Goal: Task Accomplishment & Management: Use online tool/utility

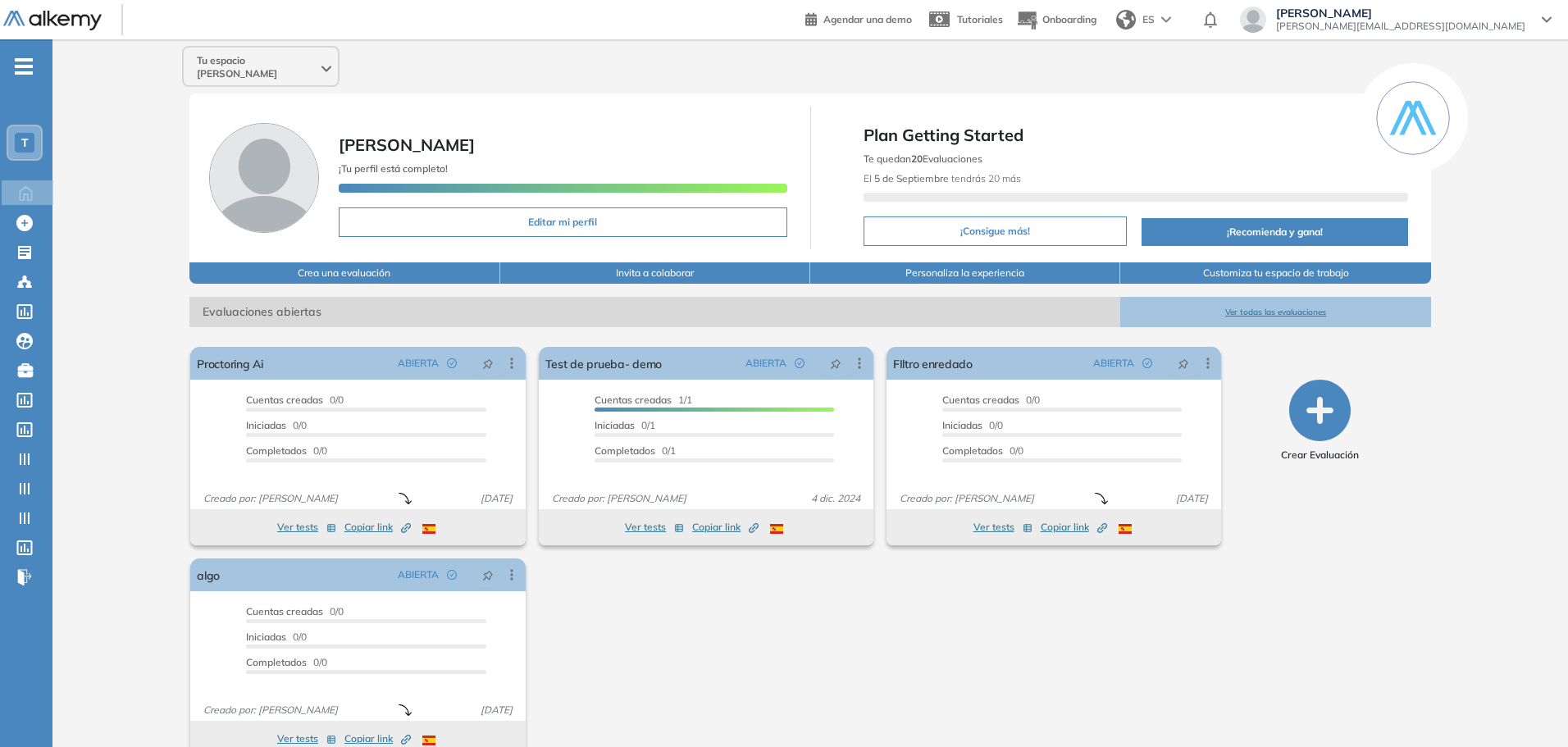
click at [244, 49] on div "Tu espacio [PERSON_NAME]" at bounding box center [261, 67] width 154 height 40
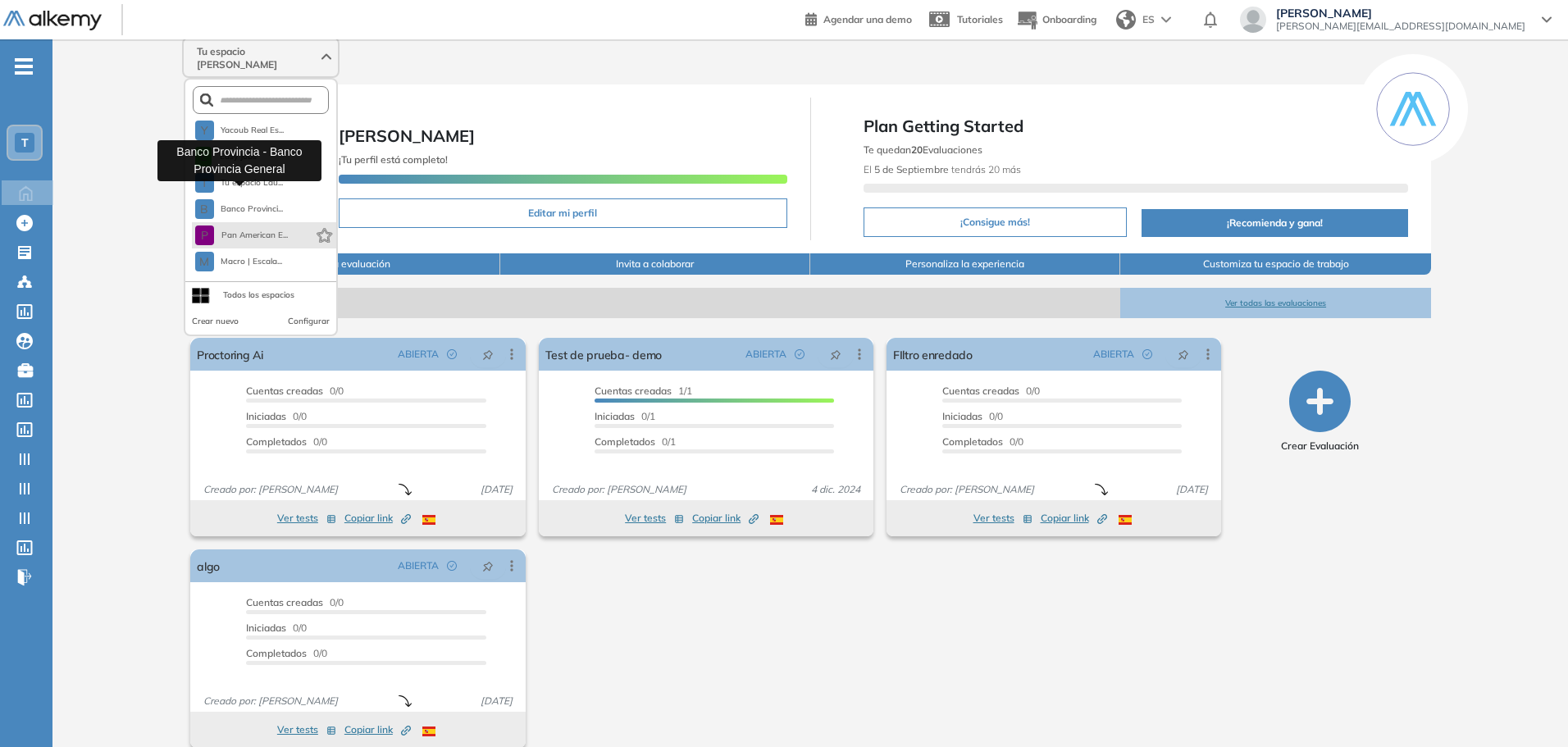
scroll to position [18, 0]
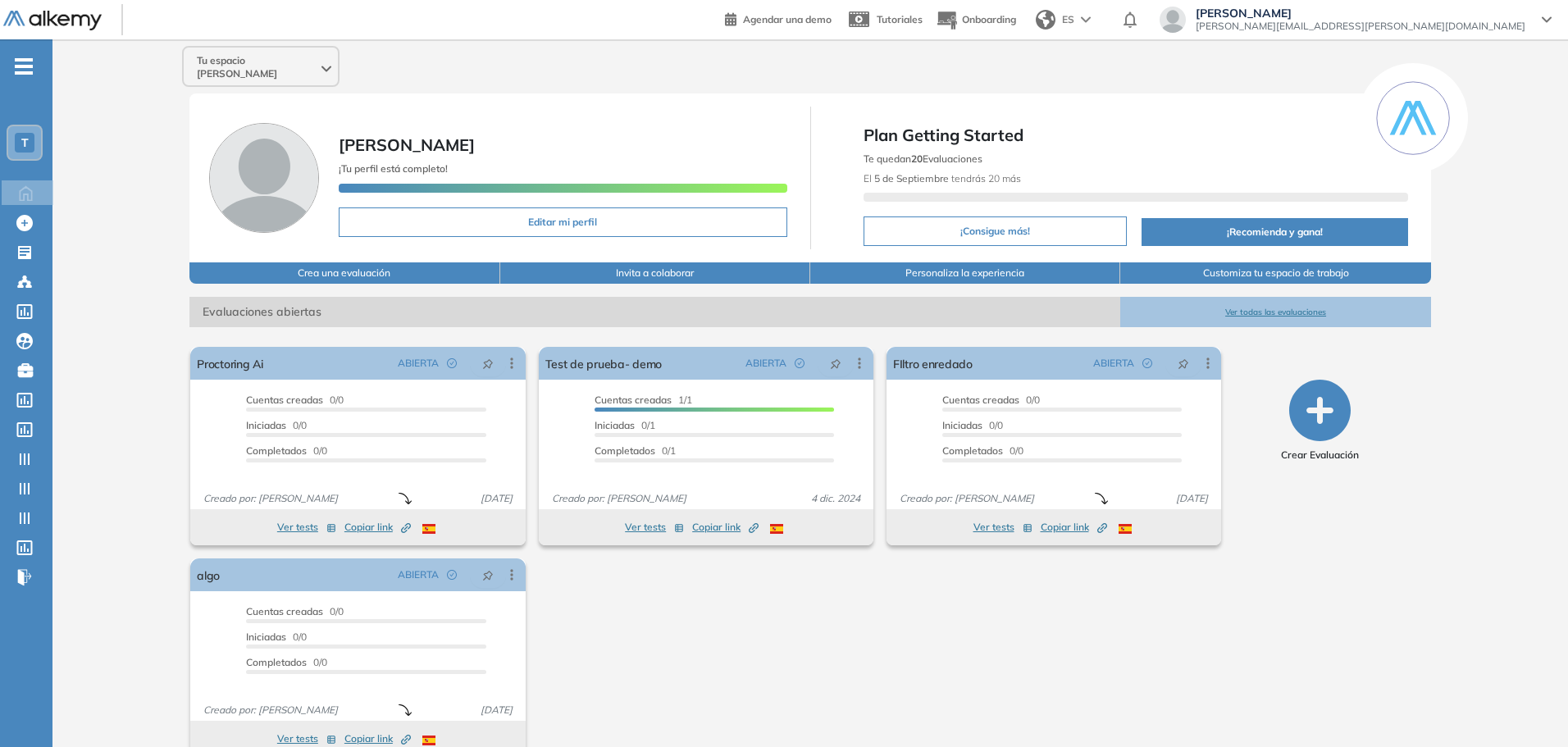
drag, startPoint x: 235, startPoint y: 37, endPoint x: 230, endPoint y: 59, distance: 22.6
click at [235, 41] on div "General Training Alkemy Perfil Todos los espacios Todos los espacios T Home Hom…" at bounding box center [784, 388] width 1568 height 777
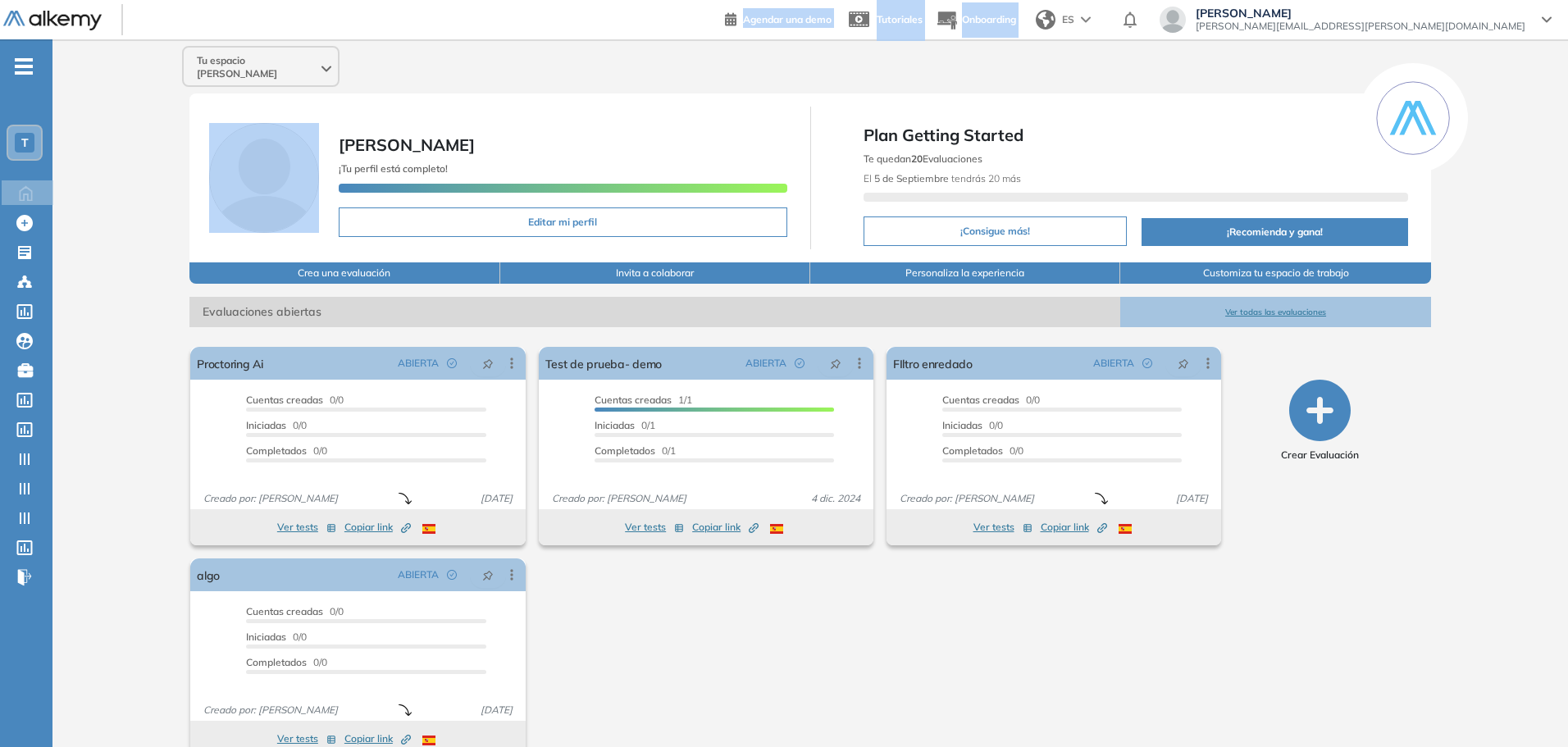
click at [233, 68] on div "Tu espacio [PERSON_NAME]" at bounding box center [261, 67] width 154 height 40
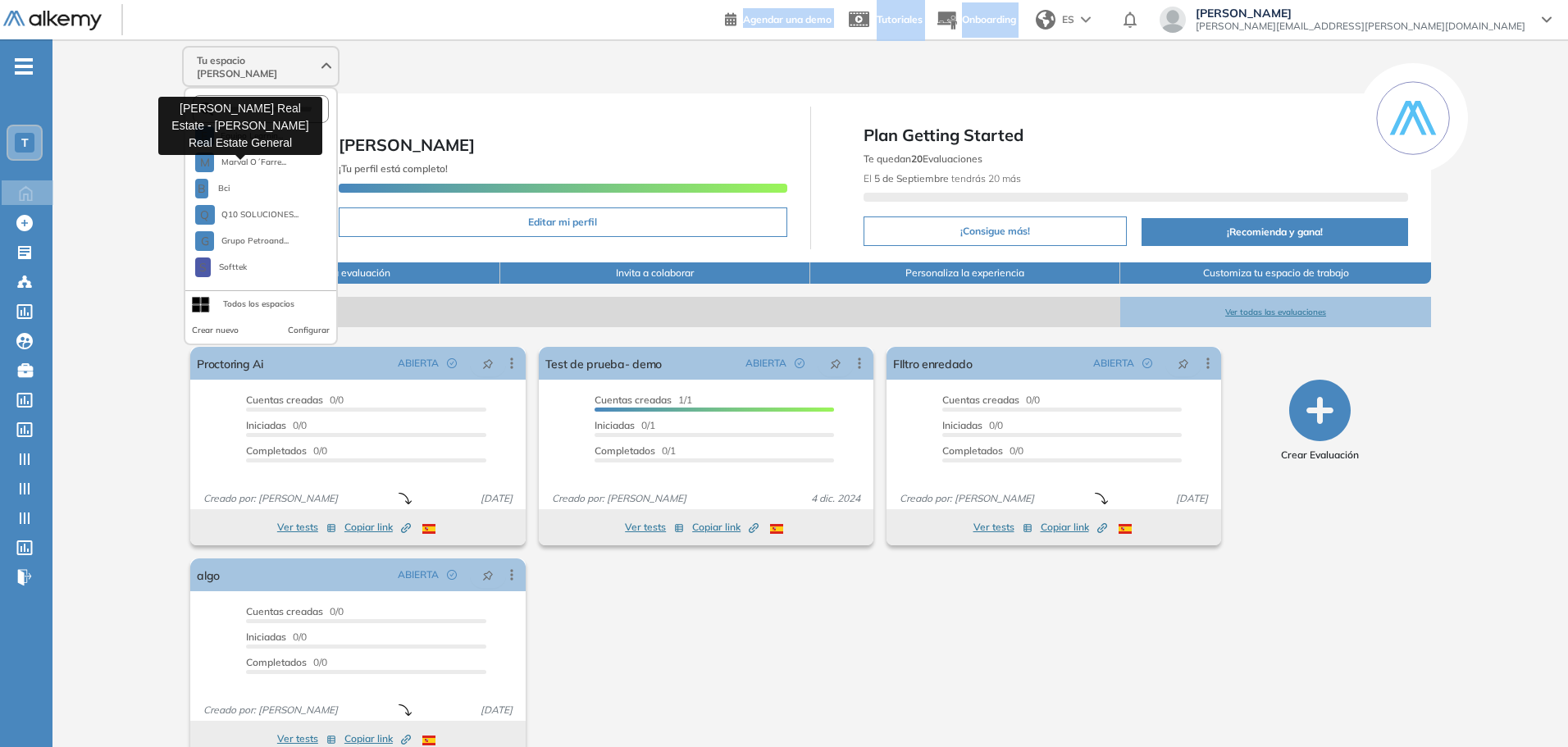
scroll to position [604, 0]
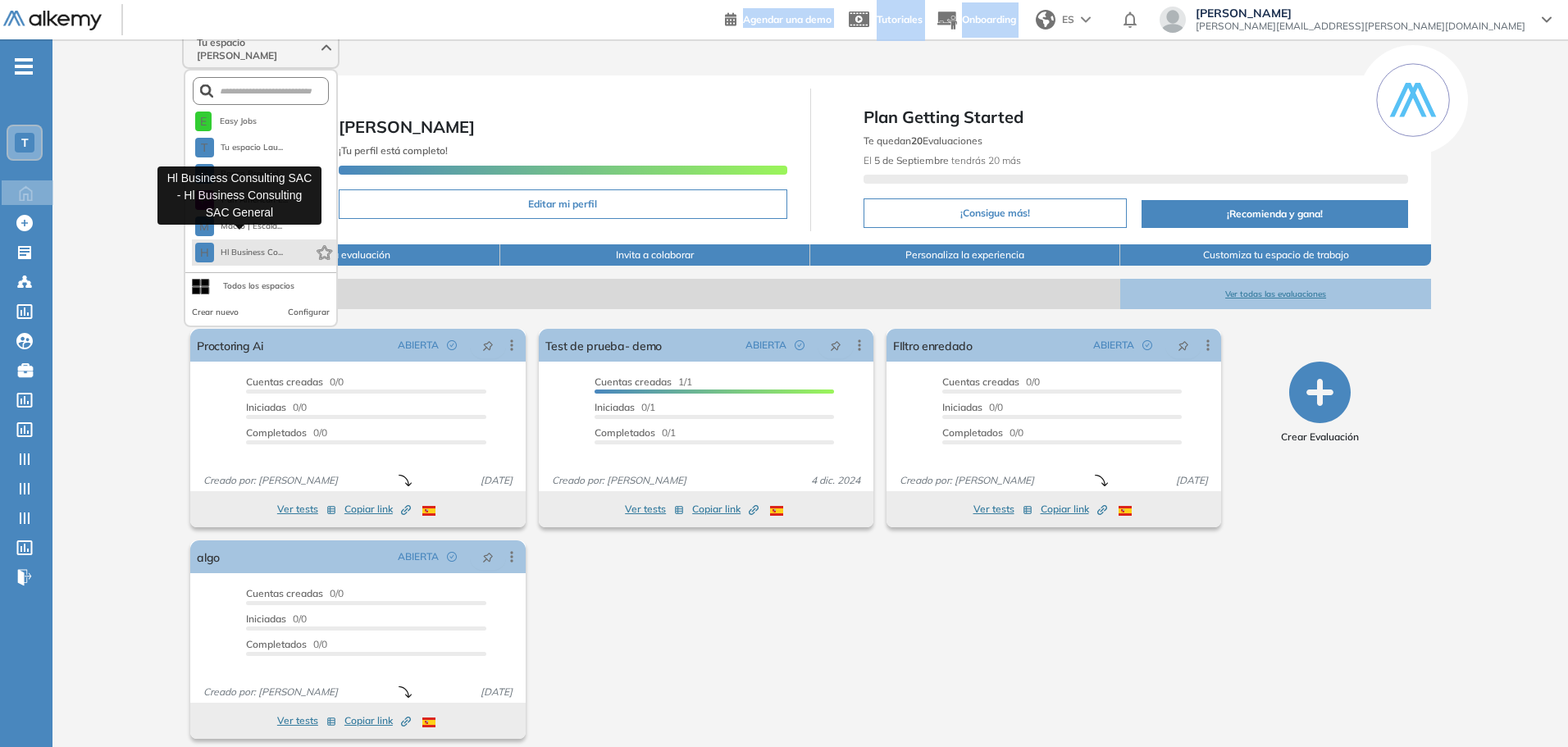
click at [249, 243] on button "H Hl Business Co..." at bounding box center [239, 253] width 89 height 20
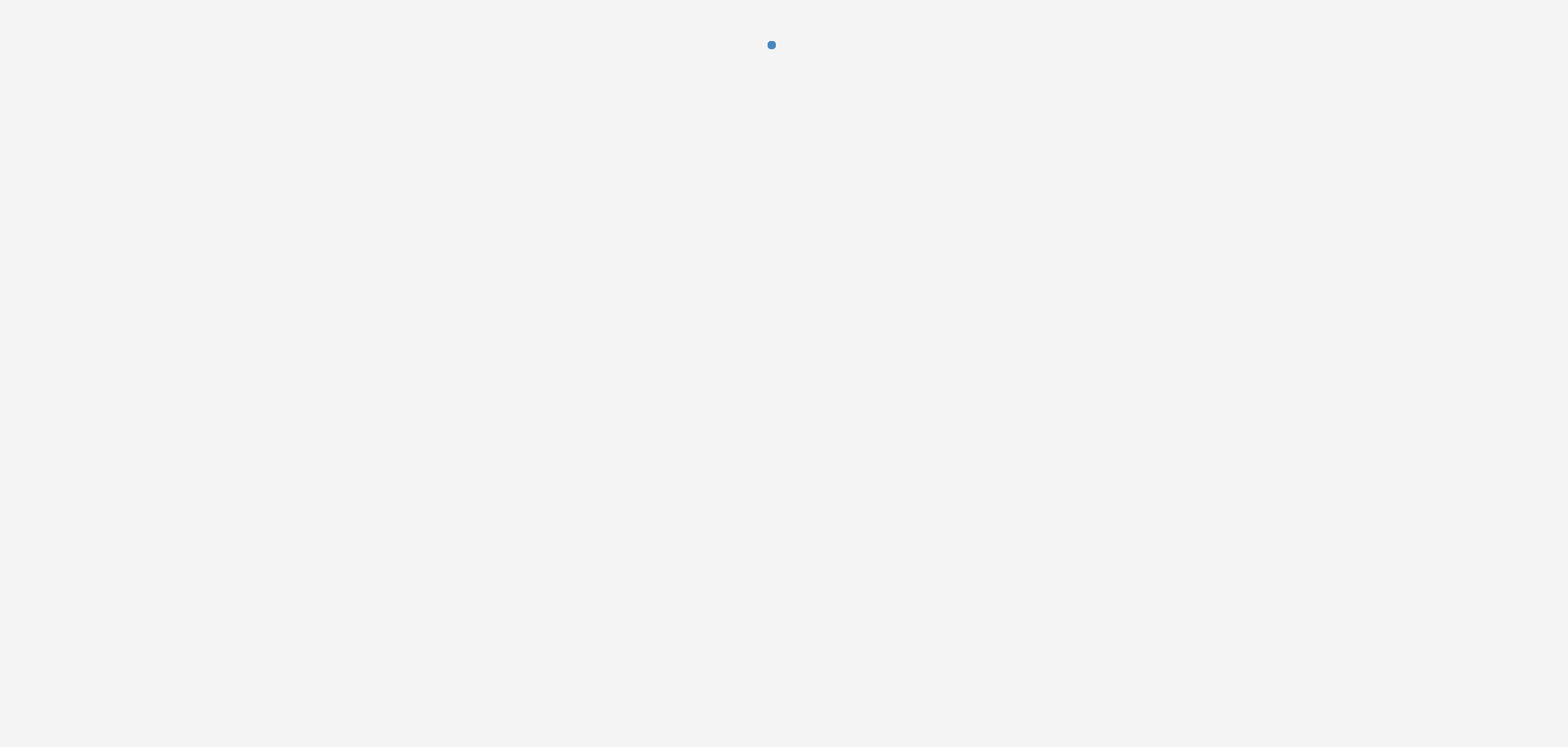
scroll to position [0, 0]
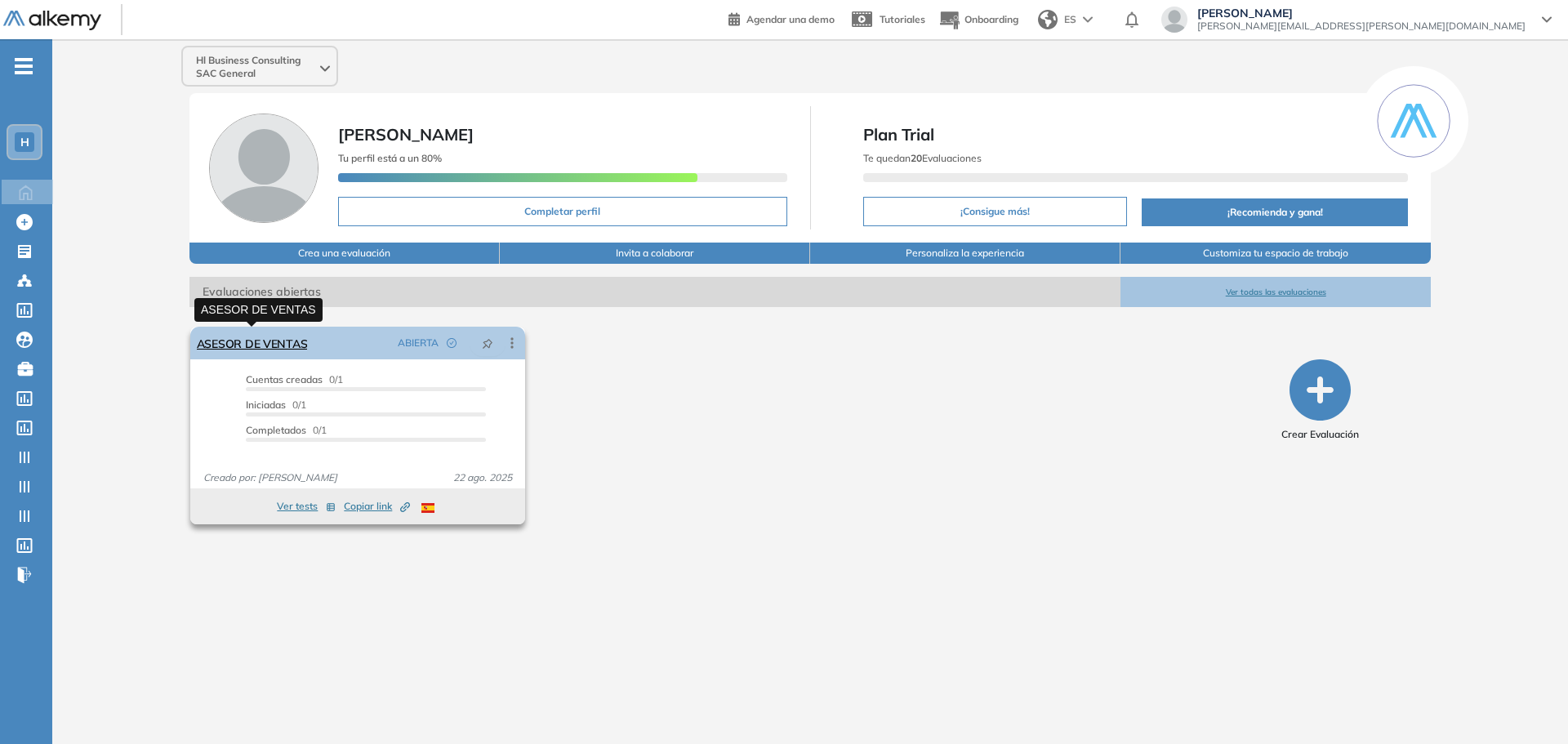
click at [276, 342] on link "ASESOR DE VENTAS" at bounding box center [252, 342] width 111 height 32
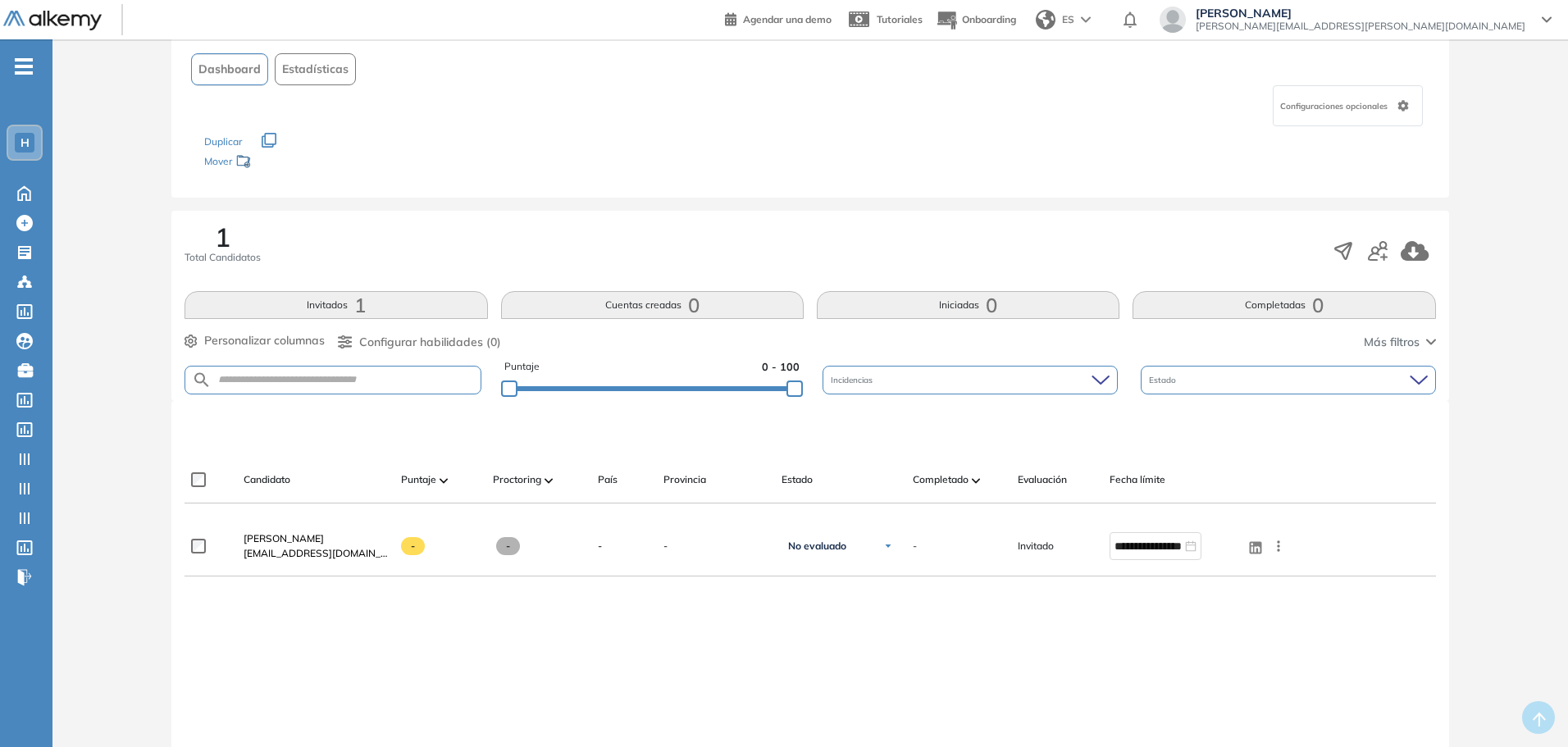
scroll to position [191, 0]
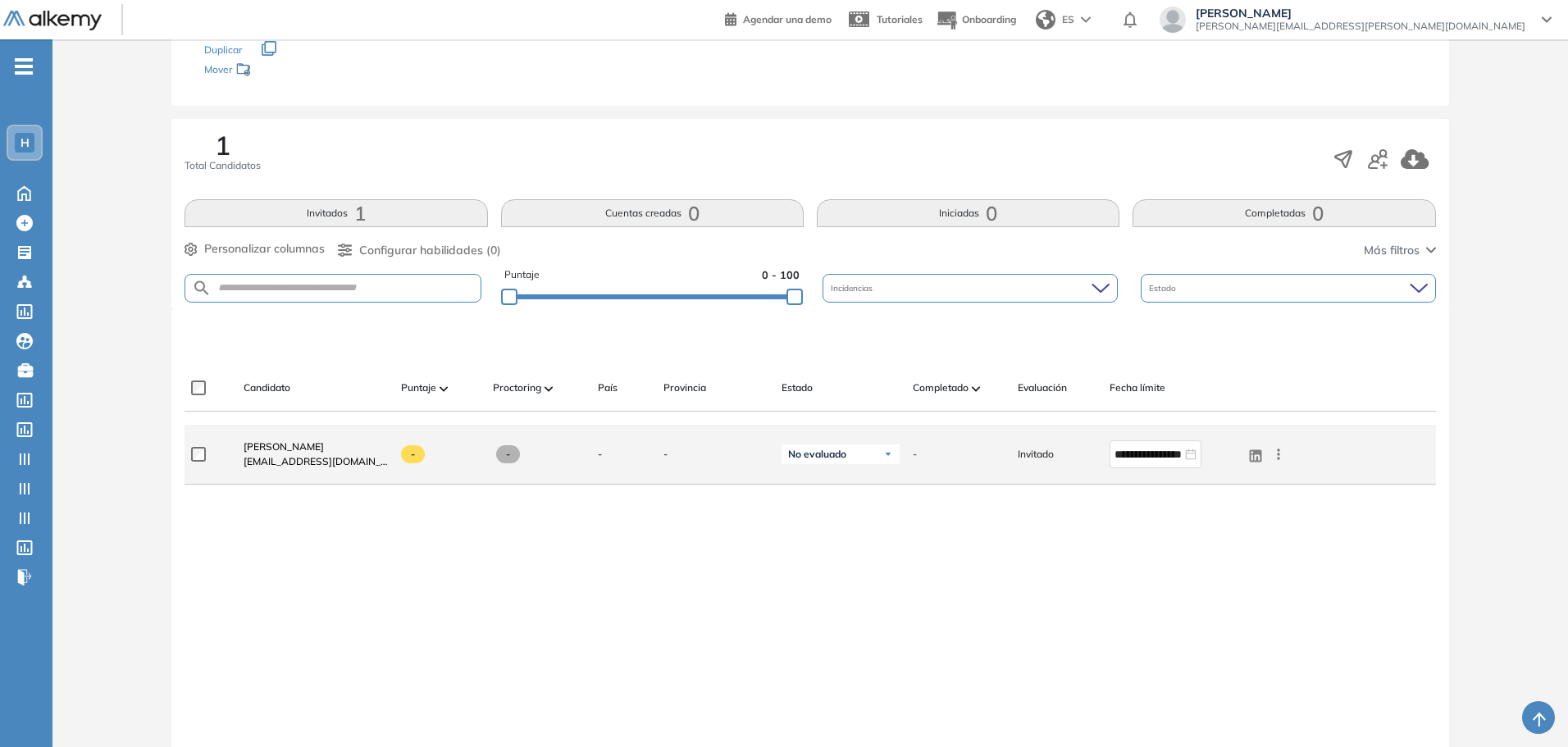
click at [289, 455] on span "[EMAIL_ADDRESS][DOMAIN_NAME]" at bounding box center [315, 461] width 144 height 15
click at [292, 447] on span "[PERSON_NAME]" at bounding box center [283, 446] width 80 height 12
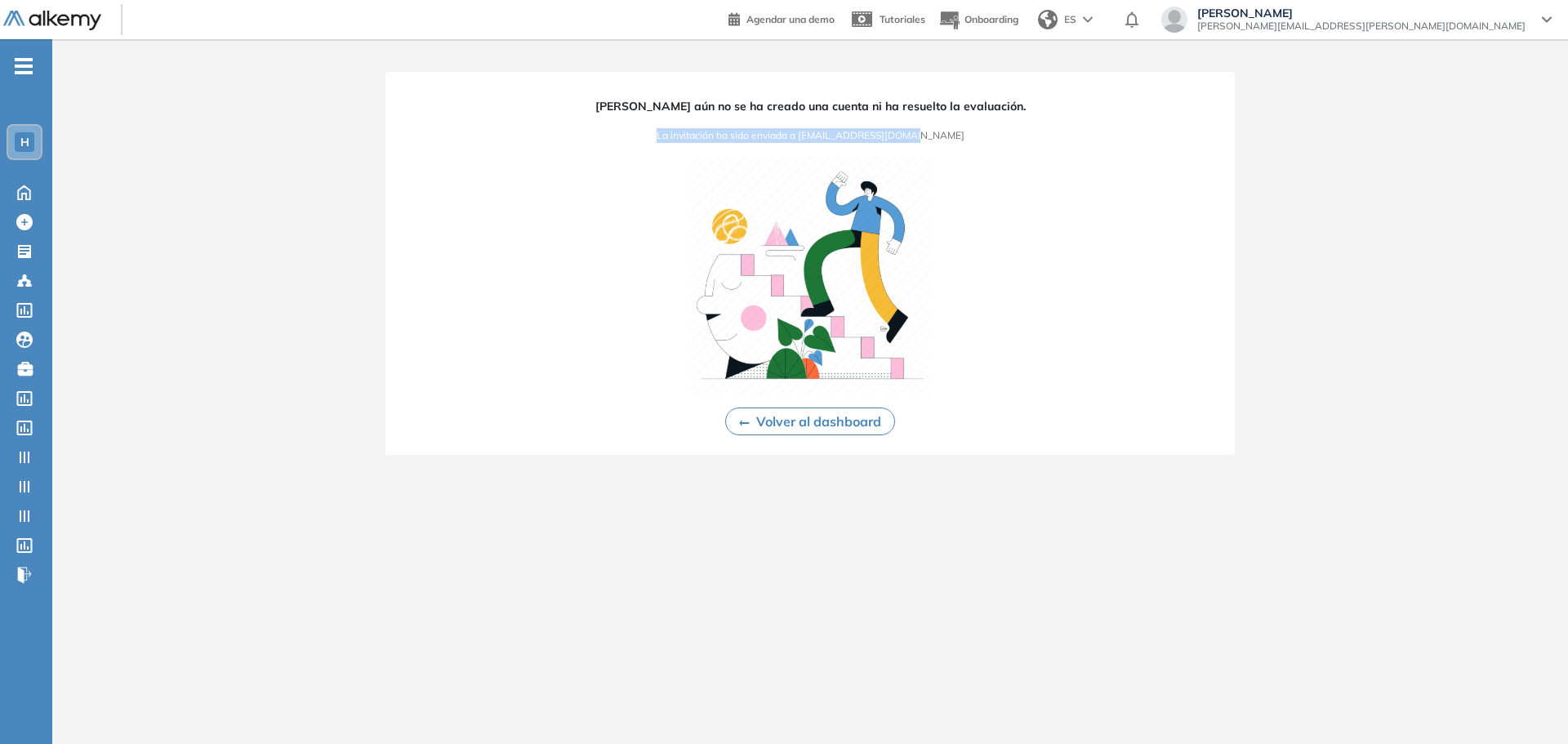
drag, startPoint x: 936, startPoint y: 137, endPoint x: 683, endPoint y: 142, distance: 253.0
click at [683, 142] on span "La invitación ha sido enviada a [EMAIL_ADDRESS][DOMAIN_NAME]" at bounding box center [810, 135] width 308 height 15
copy span "La invitación ha sido enviada a [EMAIL_ADDRESS][DOMAIN_NAME]"
click at [946, 161] on div "[PERSON_NAME] aún no se ha creado una cuenta ni ha resuelto la evaluación. La i…" at bounding box center [810, 263] width 849 height 383
drag, startPoint x: 851, startPoint y: 142, endPoint x: 826, endPoint y: 143, distance: 25.0
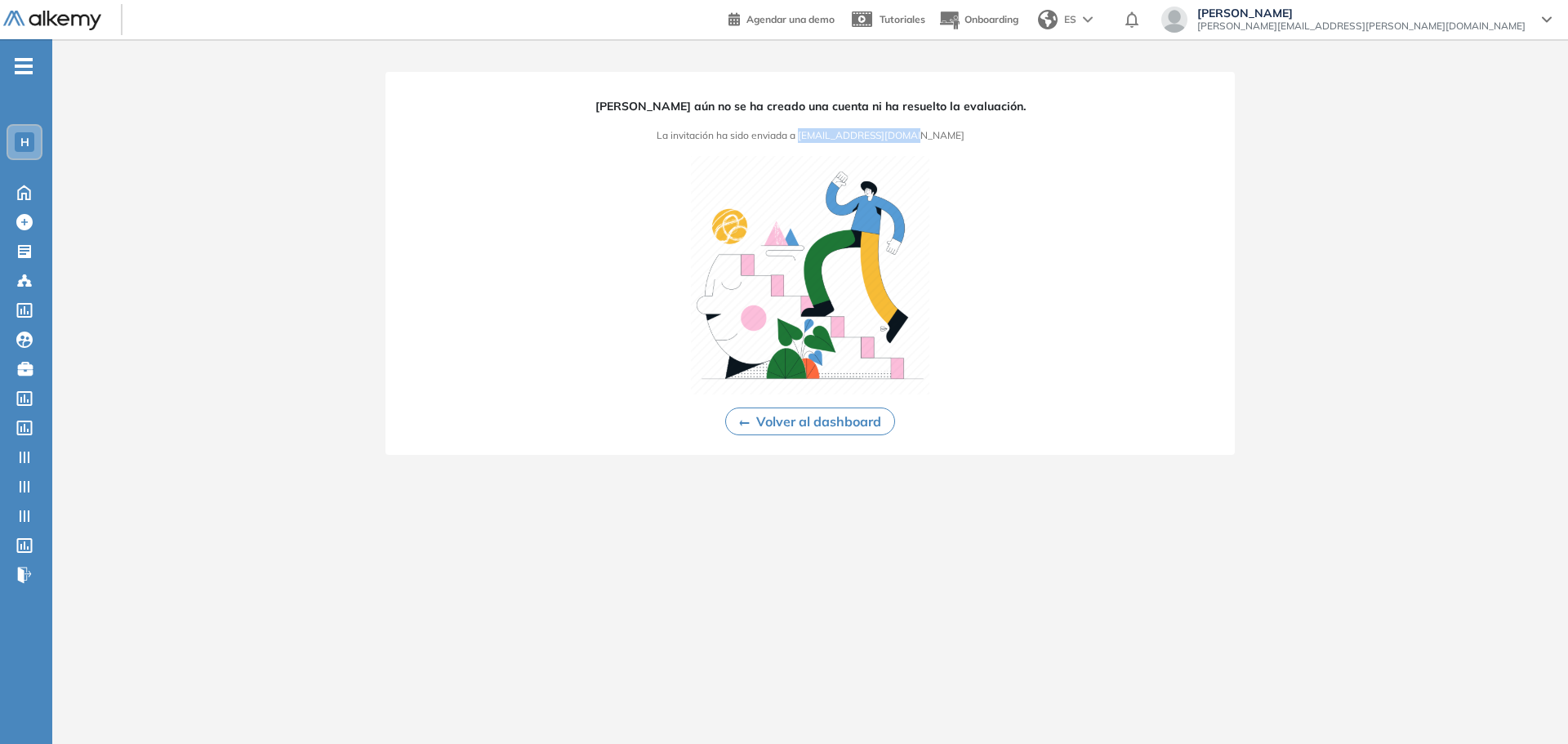
click at [826, 143] on div "[PERSON_NAME] aún no se ha creado una cuenta ni ha resuelto la evaluación. La i…" at bounding box center [810, 263] width 849 height 383
copy span "[EMAIL_ADDRESS][DOMAIN_NAME]"
click at [809, 419] on button "Volver al dashboard" at bounding box center [810, 421] width 170 height 28
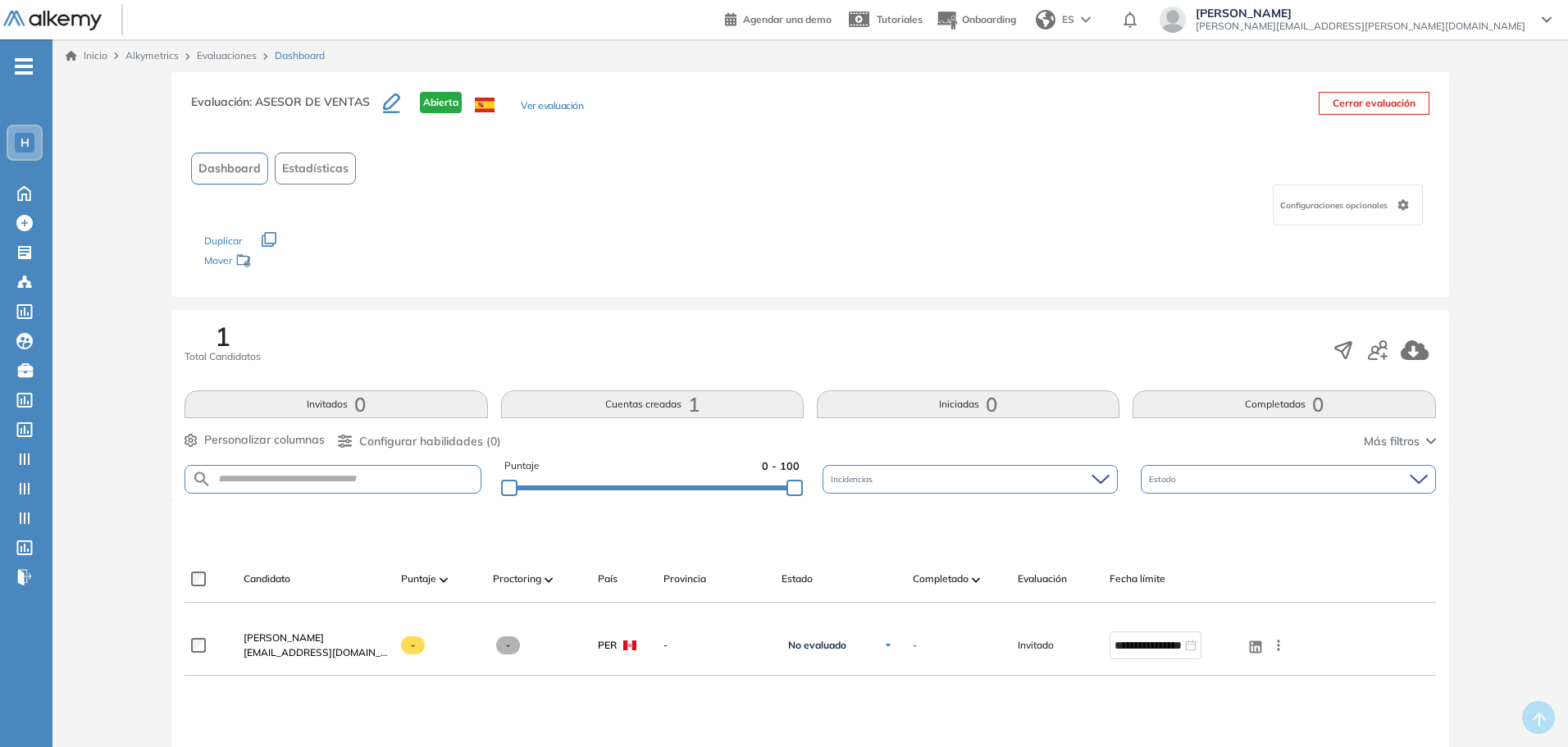
scroll to position [191, 0]
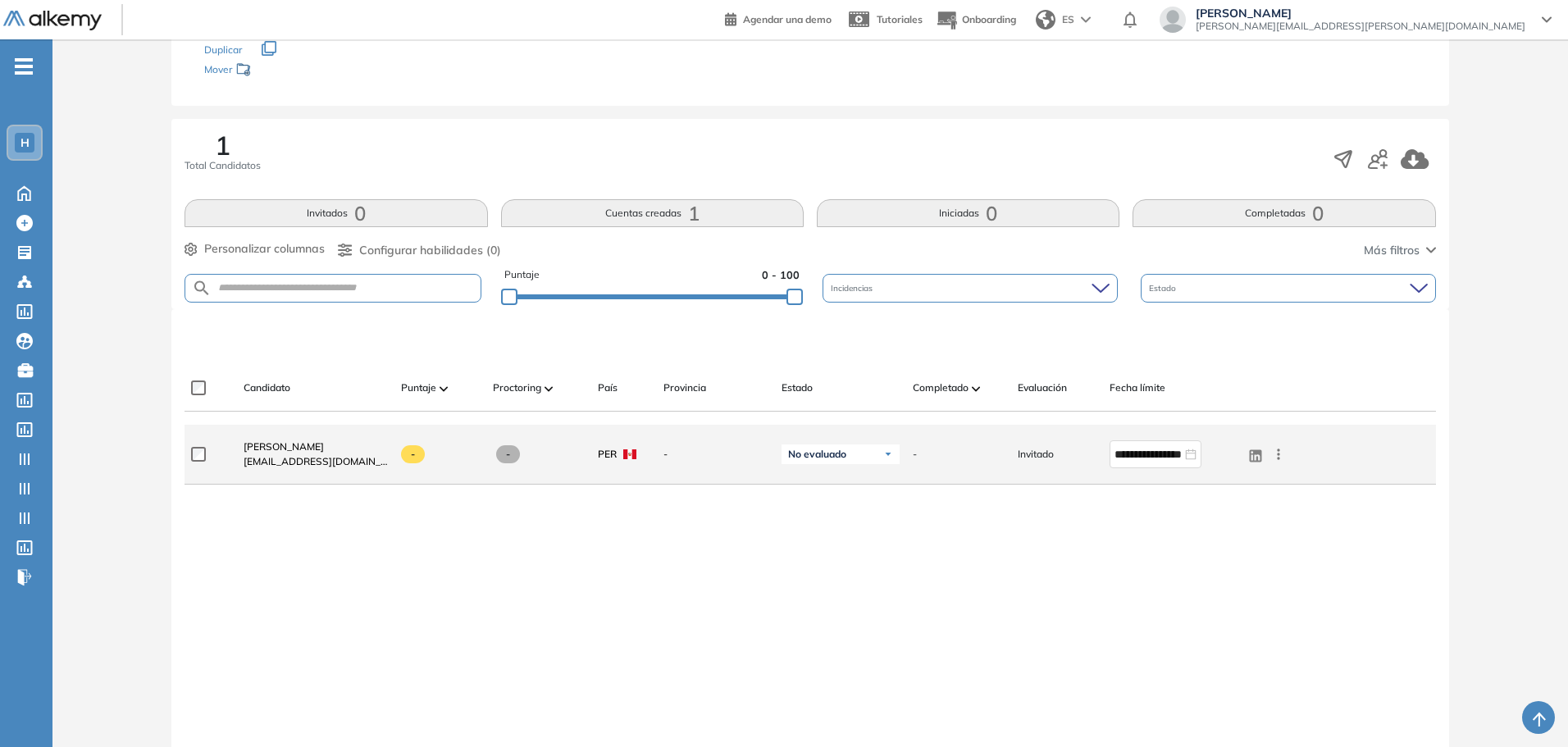
click at [1283, 459] on icon at bounding box center [1278, 454] width 17 height 17
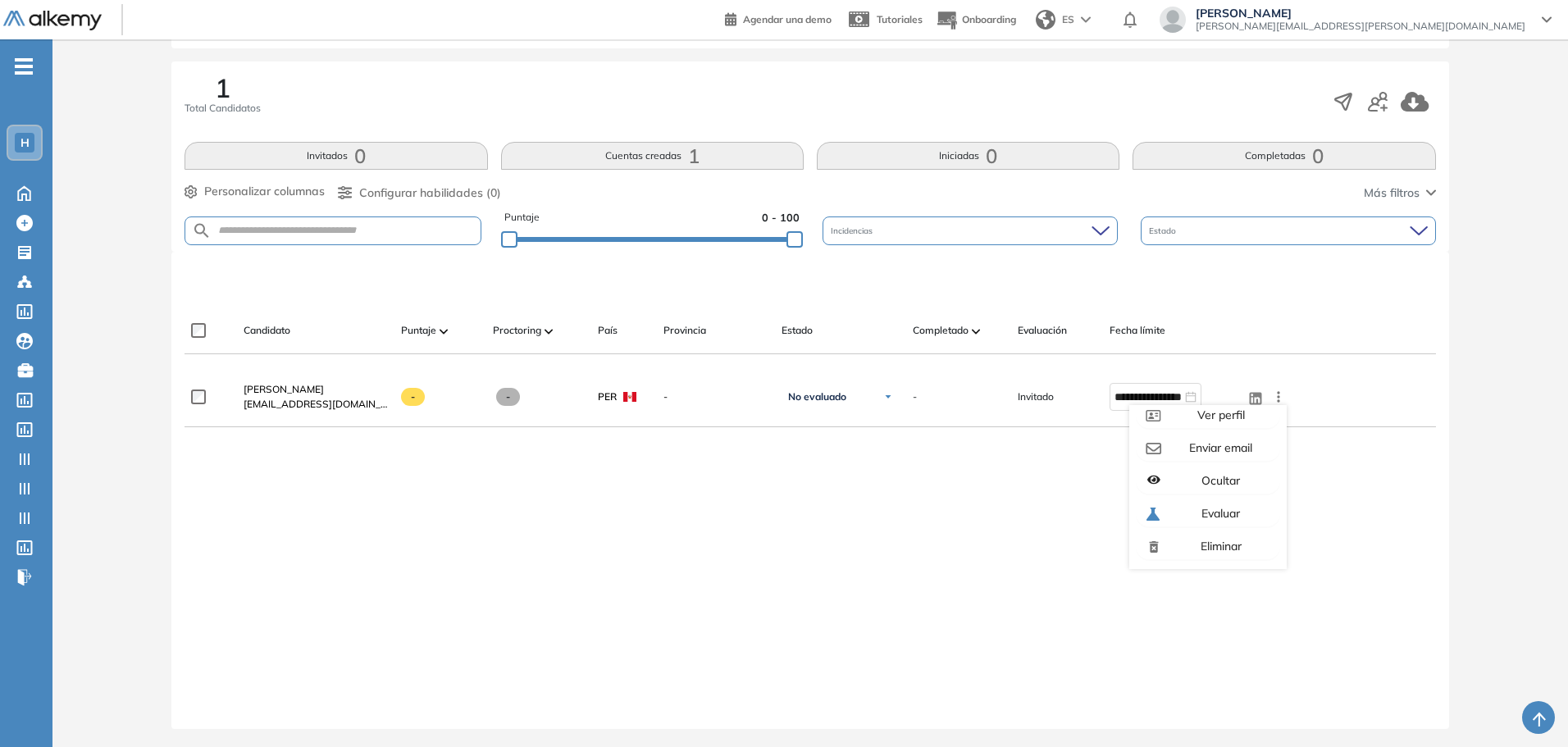
scroll to position [250, 0]
click at [740, 607] on div "**********" at bounding box center [810, 533] width 1251 height 335
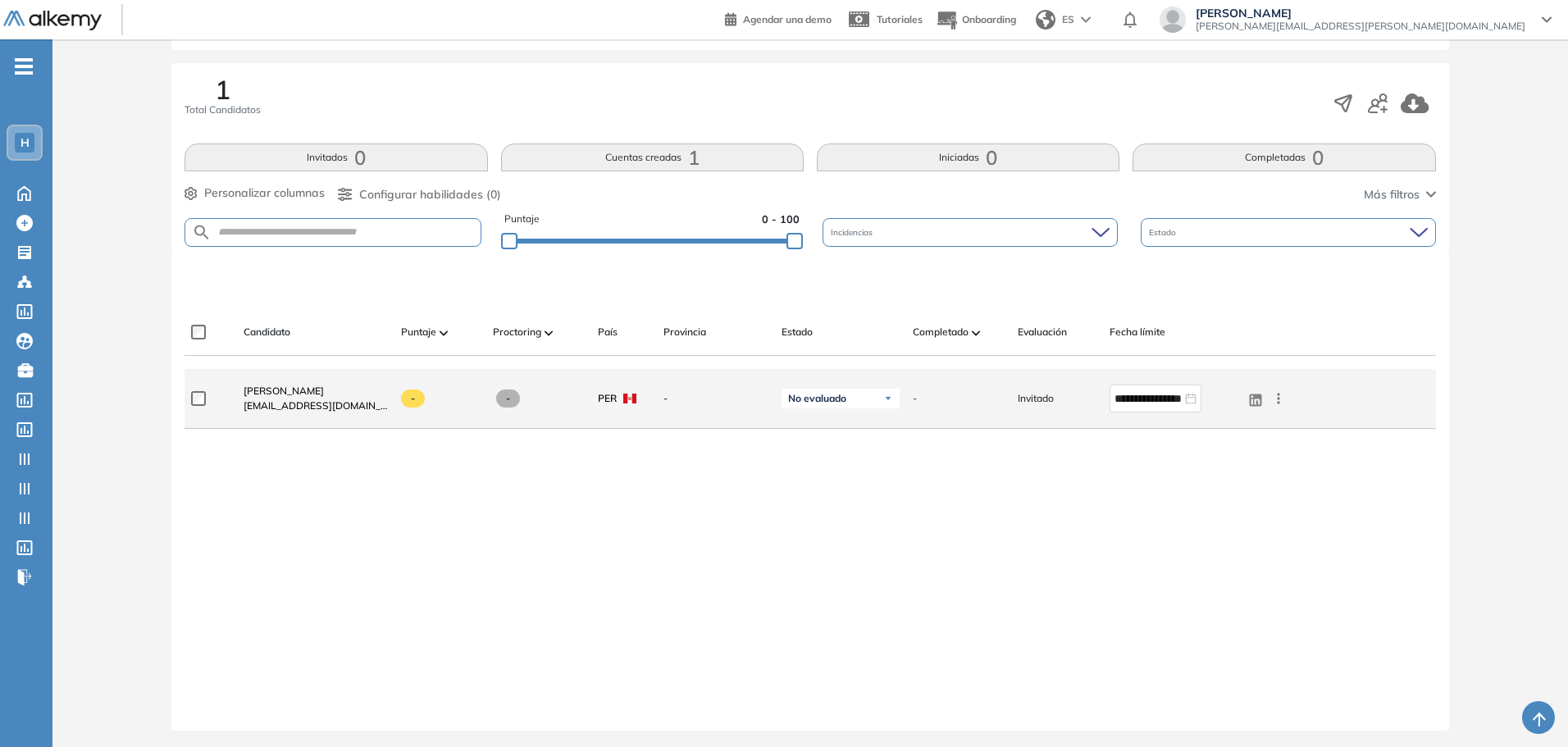
scroll to position [59, 0]
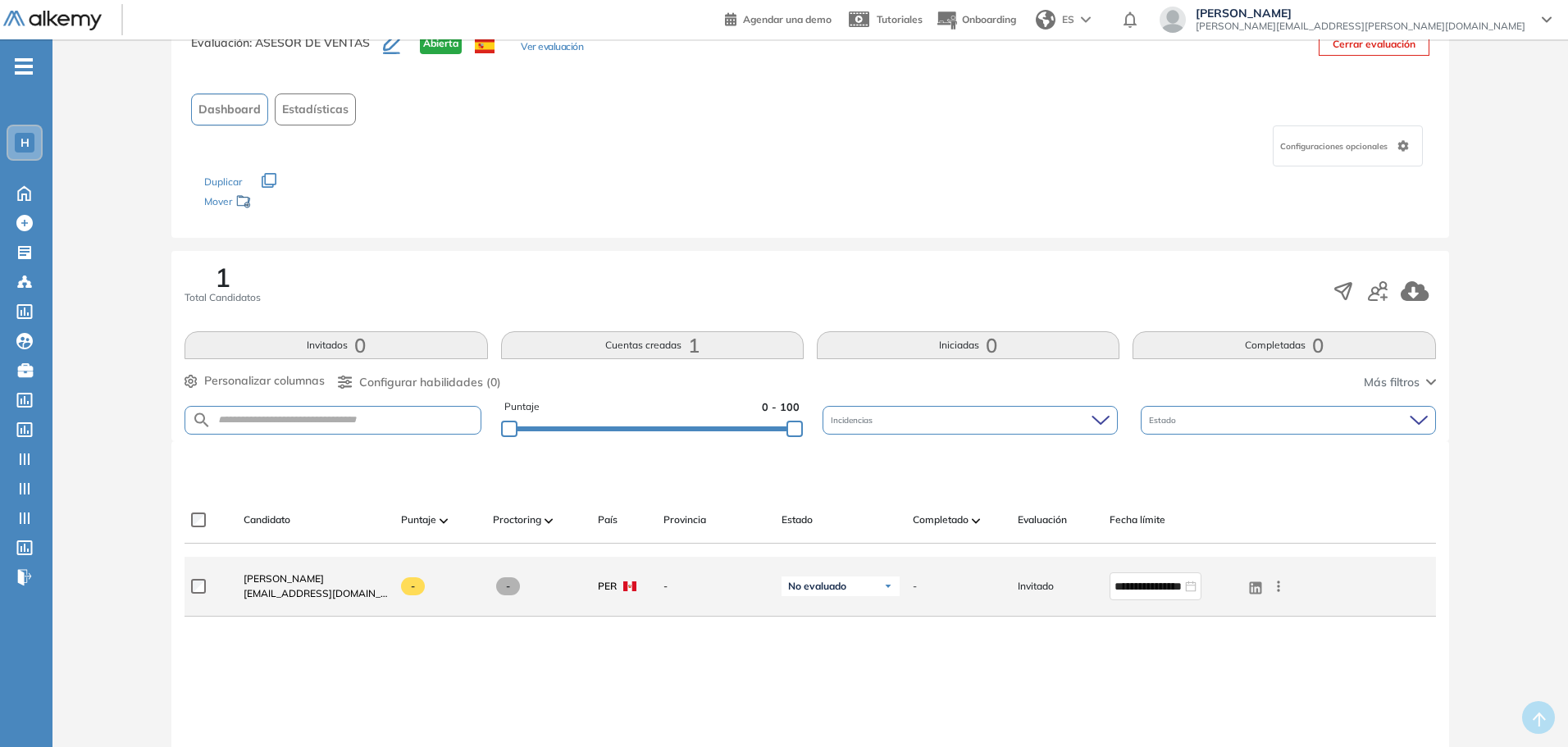
click at [315, 595] on span "[EMAIL_ADDRESS][DOMAIN_NAME]" at bounding box center [315, 593] width 144 height 15
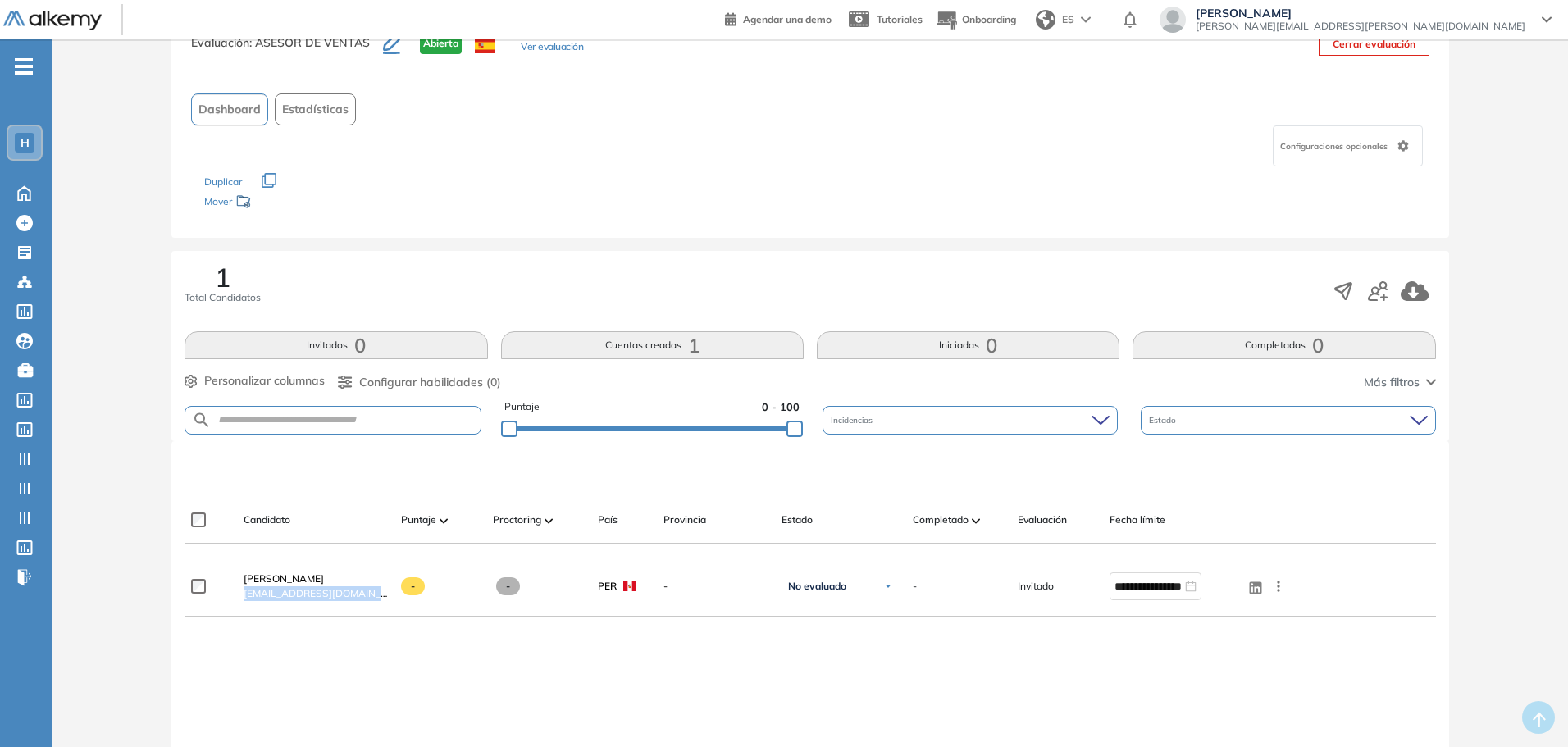
copy div "[EMAIL_ADDRESS][DOMAIN_NAME]"
click at [301, 648] on div "**********" at bounding box center [810, 723] width 1251 height 335
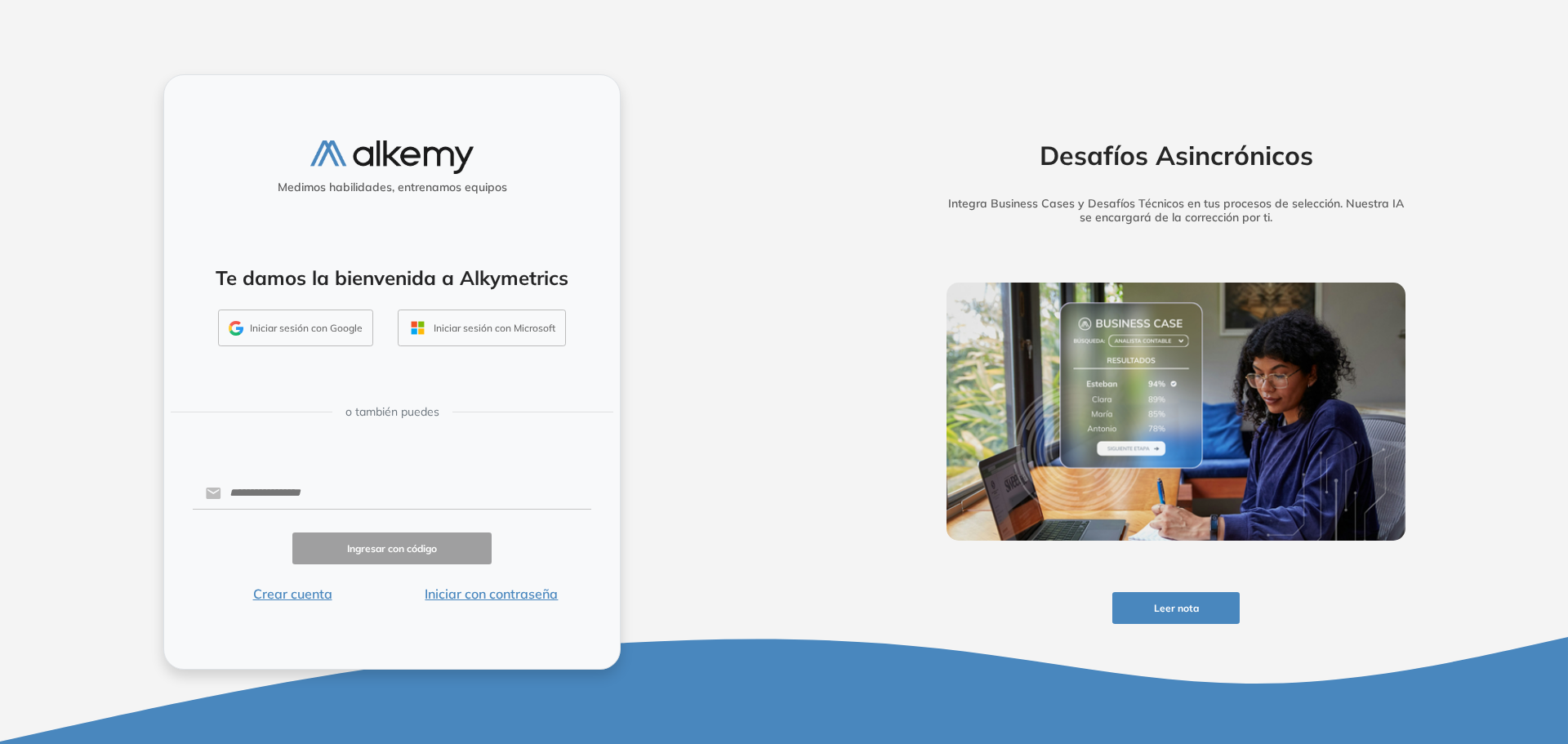
click at [480, 601] on button "Iniciar con contraseña" at bounding box center [491, 593] width 199 height 20
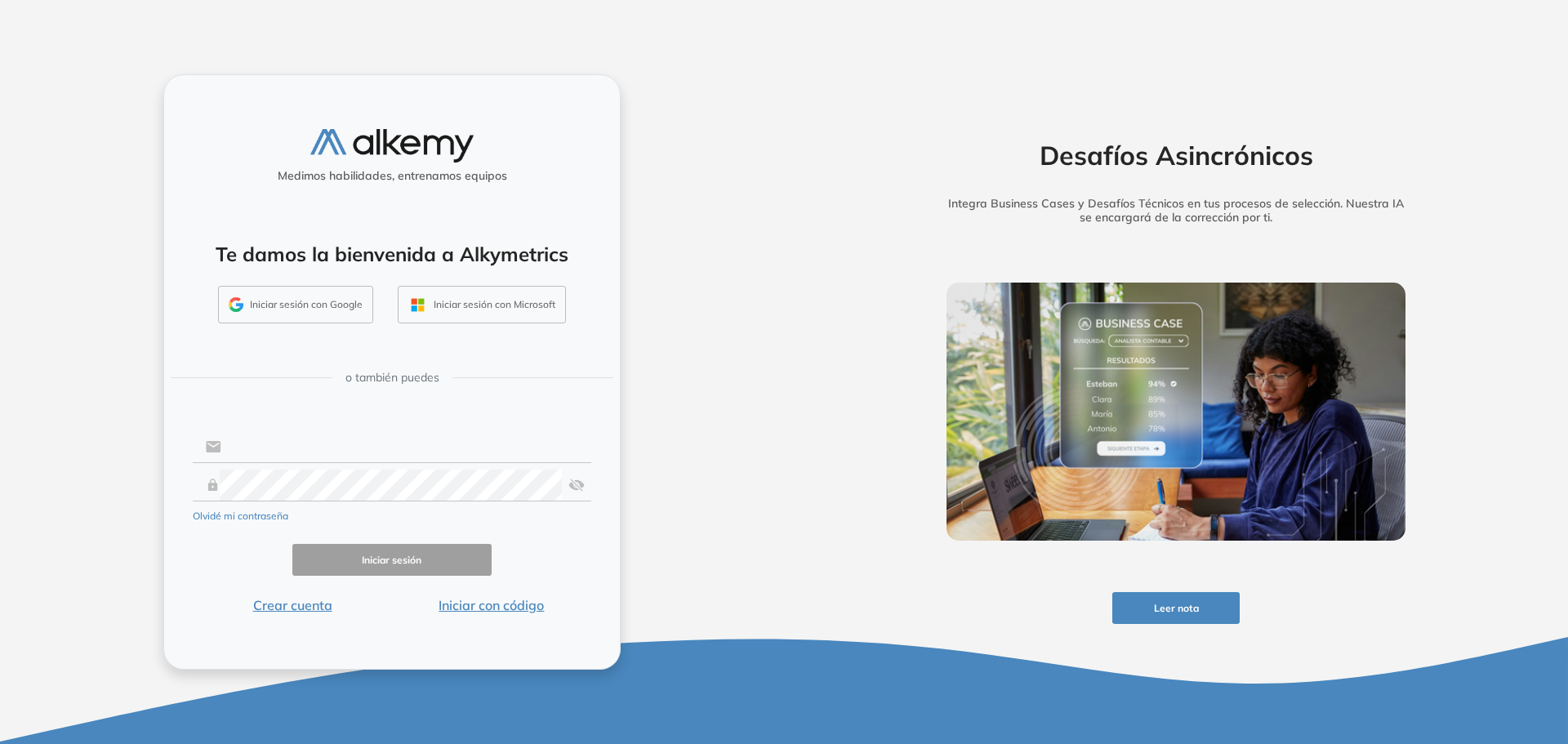
type input "**********"
click at [355, 558] on button "Iniciar sesión" at bounding box center [392, 559] width 199 height 31
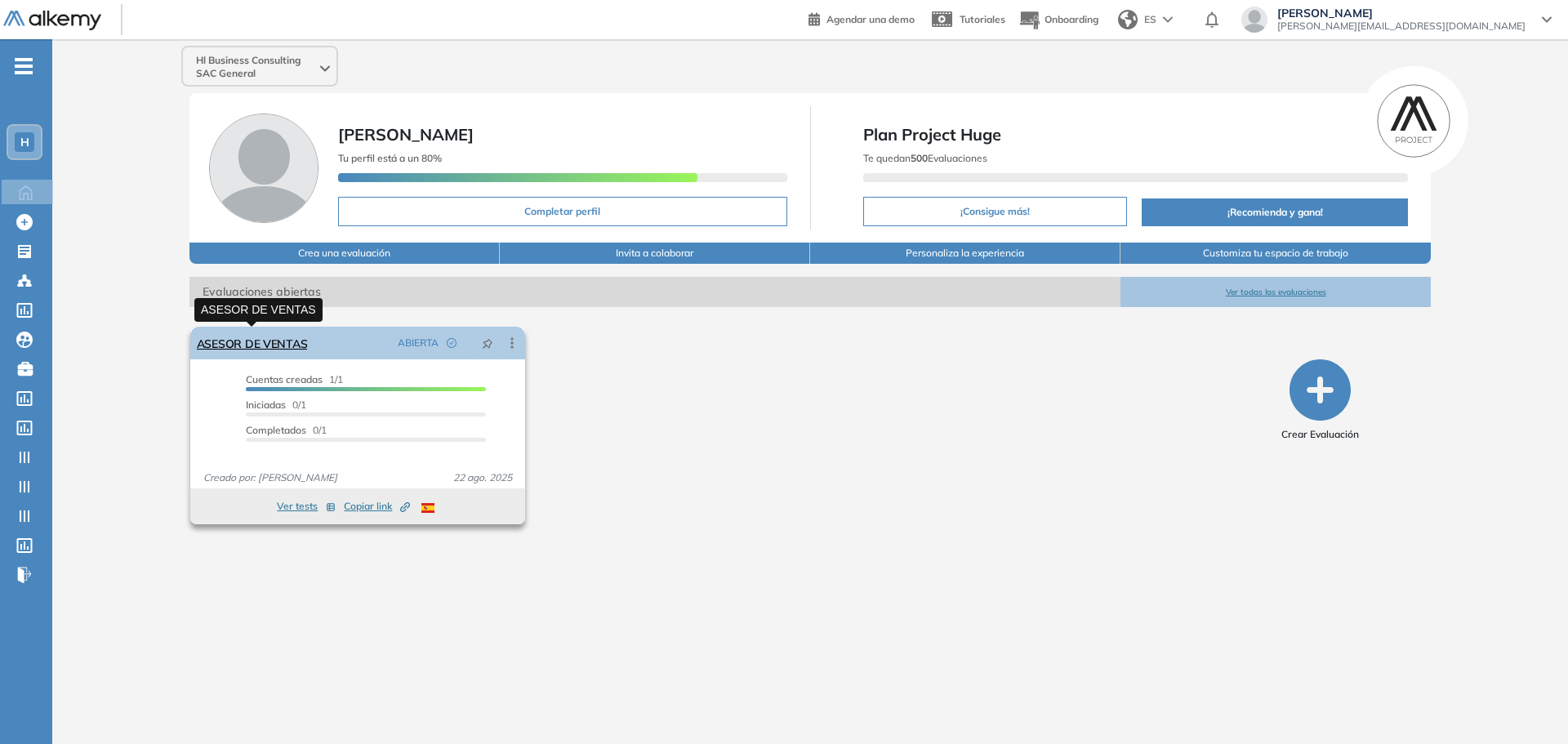
click at [286, 347] on link "ASESOR DE VENTAS" at bounding box center [252, 342] width 111 height 32
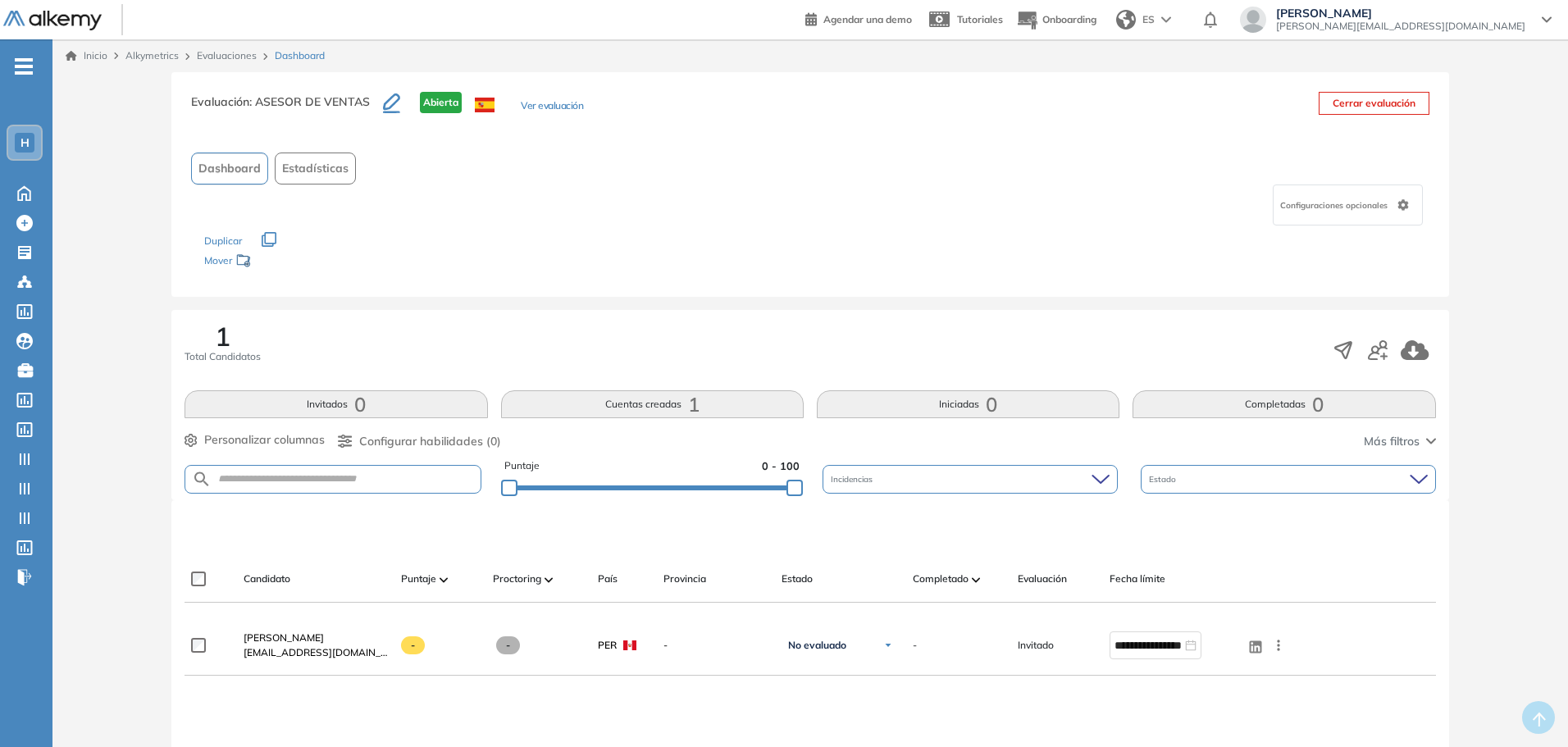
scroll to position [191, 0]
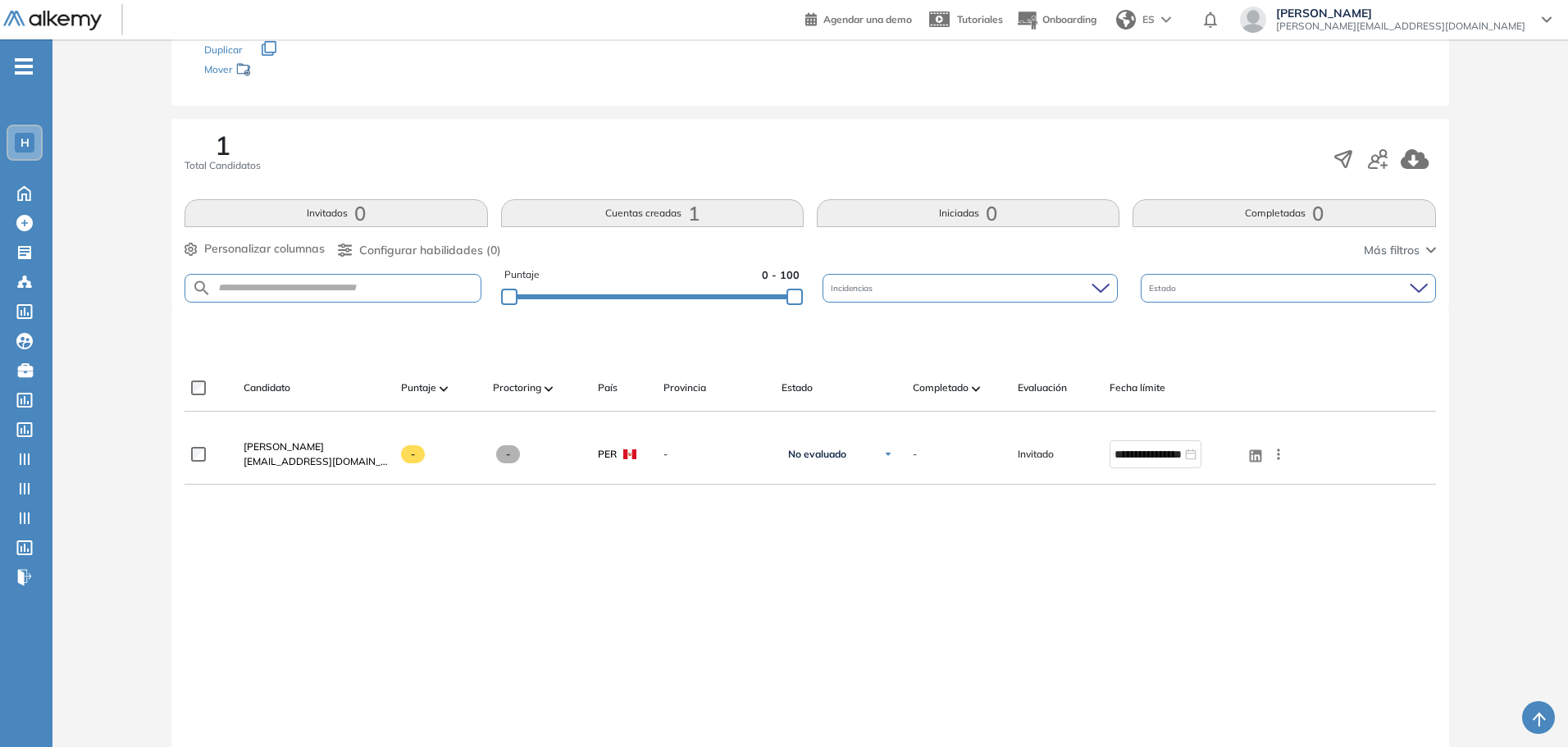
click at [732, 210] on button "Cuentas creadas 1" at bounding box center [653, 213] width 303 height 28
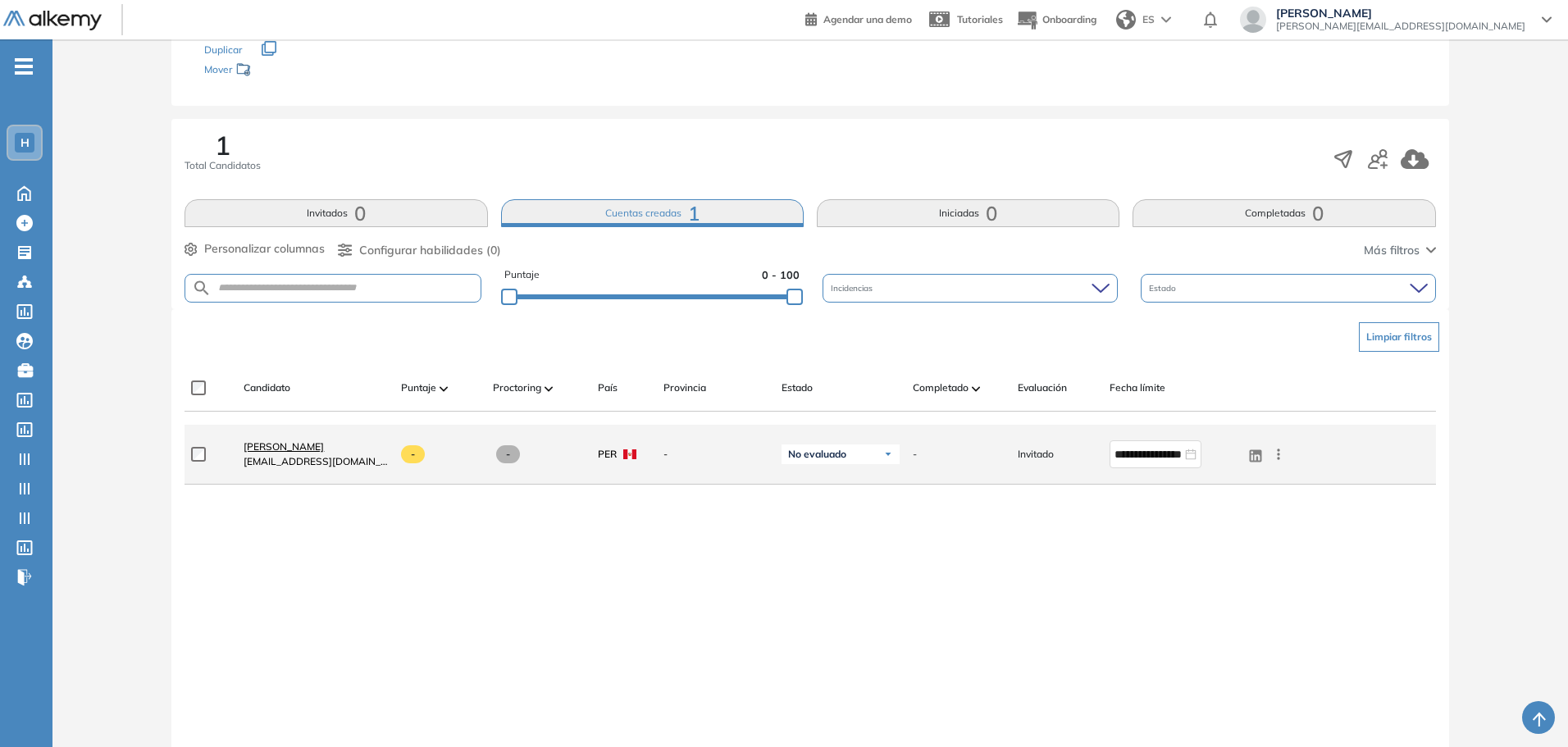
click at [286, 445] on span "[PERSON_NAME]" at bounding box center [283, 446] width 80 height 12
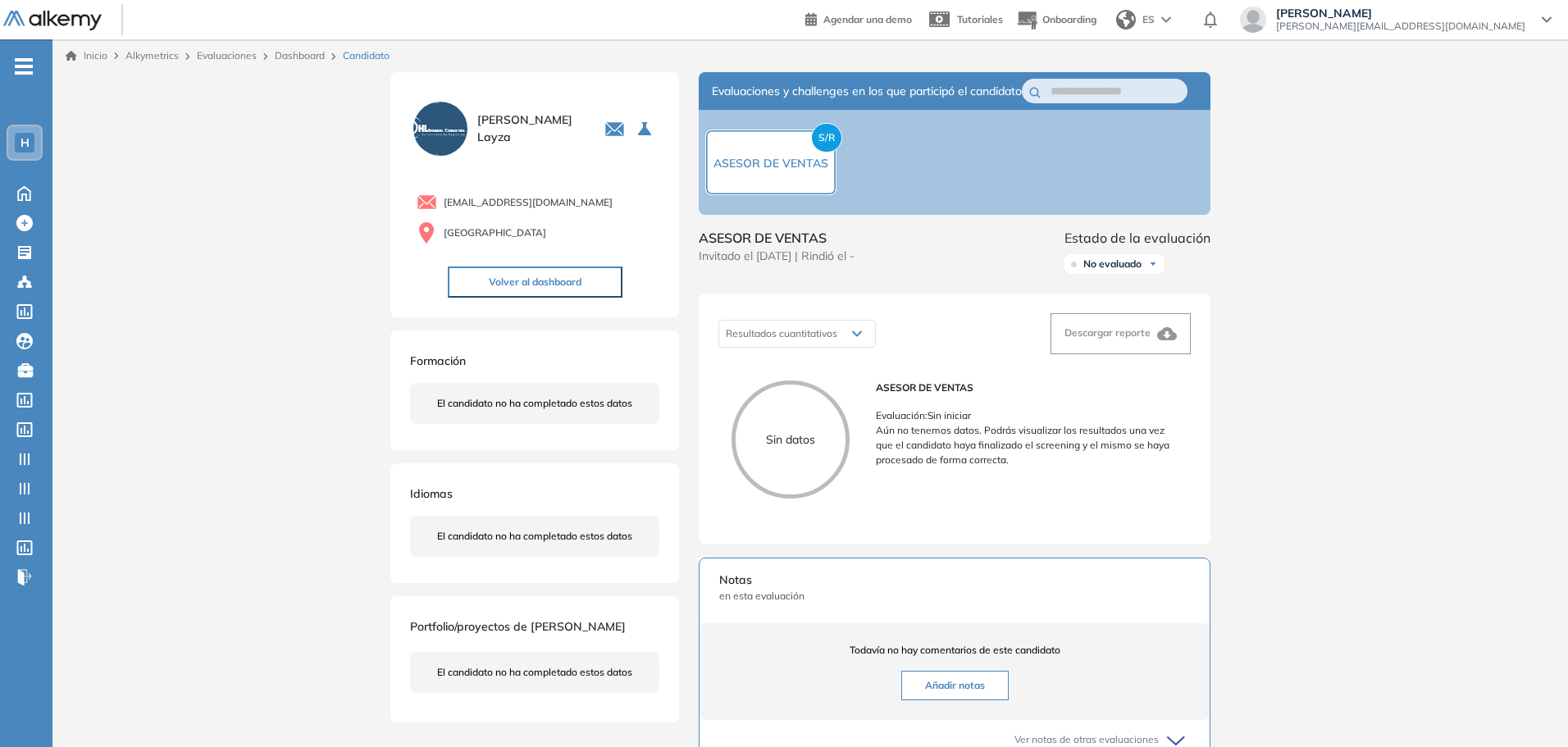
click at [815, 343] on div "Resultados cuantitativos" at bounding box center [797, 333] width 156 height 27
drag, startPoint x: 940, startPoint y: 452, endPoint x: 1061, endPoint y: 462, distance: 121.4
click at [1060, 462] on p "Aún no tenemos datos. Podrás visualizar los resultados una vez que el candidato…" at bounding box center [1026, 445] width 302 height 44
click at [1060, 484] on div "ASESOR DE VENTAS Evaluación : Sin iniciar Aún no tenemos datos. Podrás visualiz…" at bounding box center [1026, 446] width 302 height 131
